Goal: Task Accomplishment & Management: Manage account settings

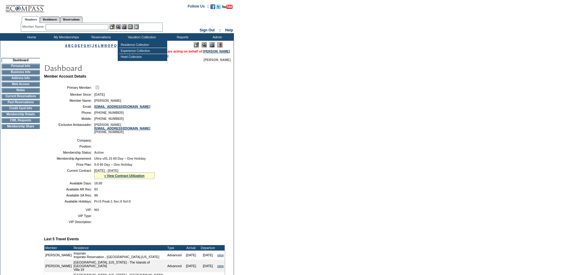
click at [104, 26] on input "text" at bounding box center [77, 27] width 63 height 6
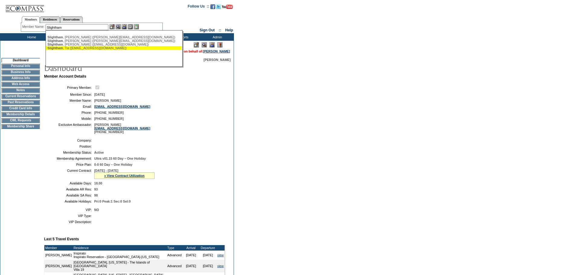
click at [103, 49] on div "Slightham , Tia ([EMAIL_ADDRESS][DOMAIN_NAME])" at bounding box center [113, 48] width 133 height 4
type input "Slightham, Tia ([EMAIL_ADDRESS][DOMAIN_NAME])"
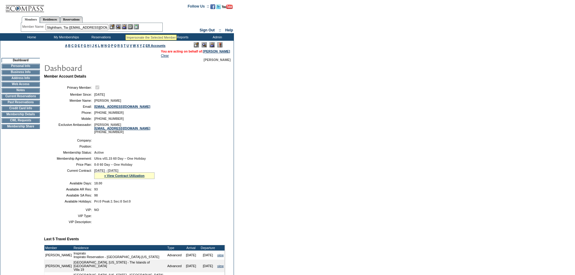
click at [126, 27] on img at bounding box center [124, 26] width 5 height 5
click at [121, 27] on img at bounding box center [118, 26] width 5 height 5
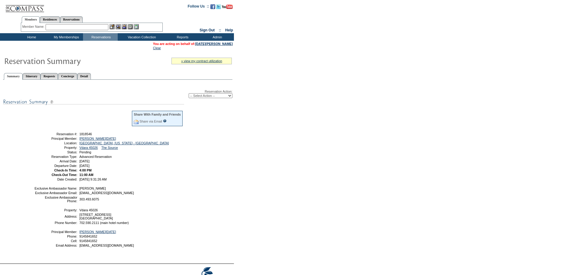
click at [38, 39] on td "Home" at bounding box center [31, 37] width 35 height 8
